Goal: Task Accomplishment & Management: Manage account settings

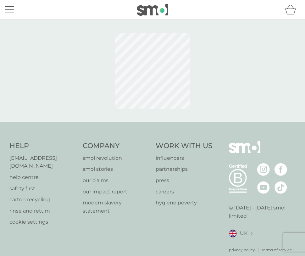
click at [8, 9] on div "menu" at bounding box center [9, 9] width 9 height 1
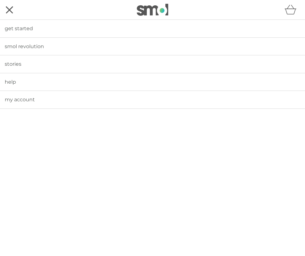
click at [17, 98] on span "my account" at bounding box center [20, 99] width 30 height 6
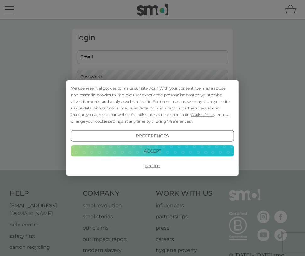
click at [134, 153] on button "Accept" at bounding box center [152, 150] width 163 height 11
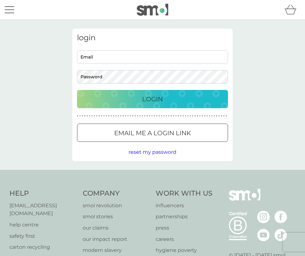
click at [116, 60] on input "Email" at bounding box center [152, 57] width 151 height 14
type input "[PERSON_NAME][EMAIL_ADDRESS][DOMAIN_NAME]"
click at [135, 95] on div "Login" at bounding box center [152, 99] width 138 height 10
